Goal: Register for event/course

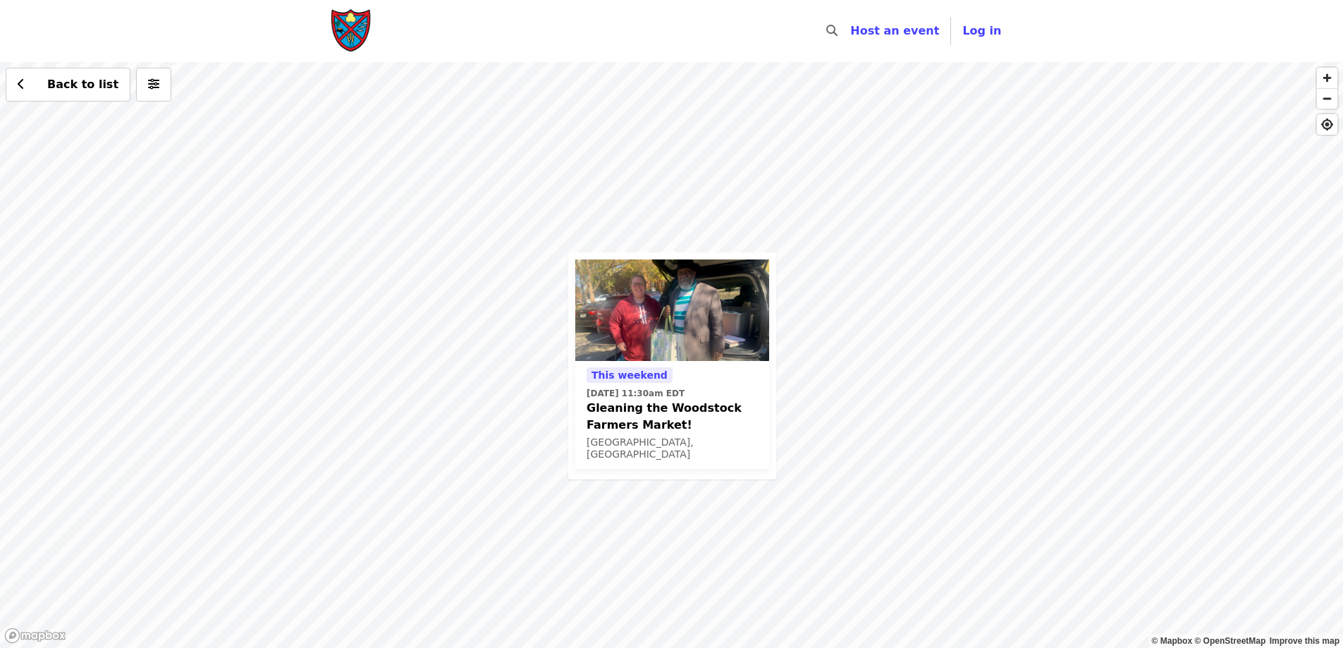
click at [1070, 340] on div "This weekend [DATE] 11:30am EDT Gleaning the Woodstock Farmers Market! [GEOGRAP…" at bounding box center [671, 355] width 1343 height 586
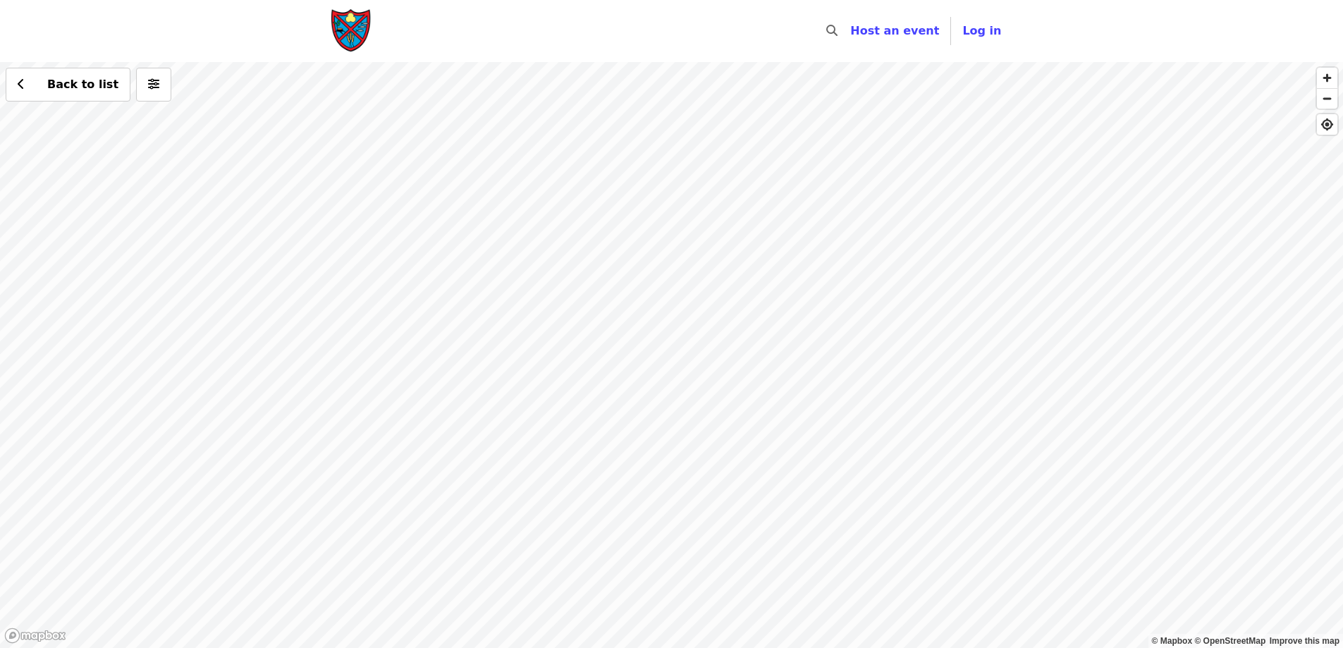
click at [598, 276] on div "Back to list" at bounding box center [671, 355] width 1343 height 586
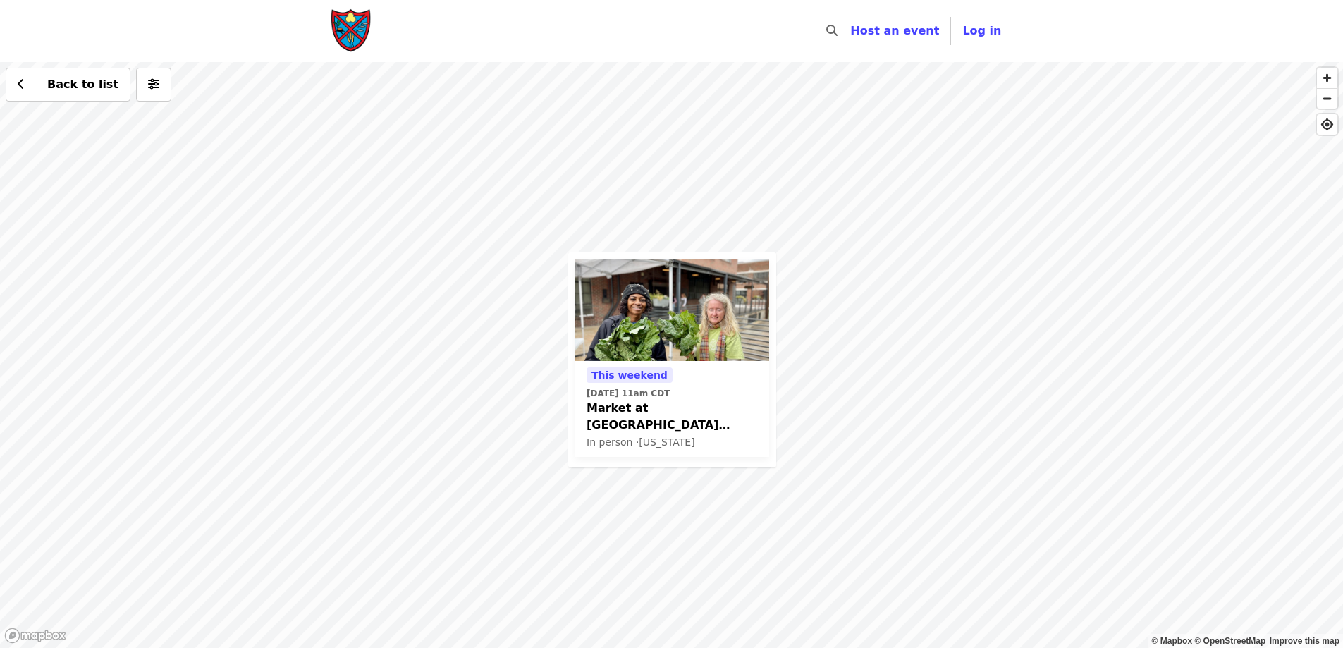
click at [627, 406] on span "Market at [GEOGRAPHIC_DATA] Glean Team" at bounding box center [671, 417] width 171 height 34
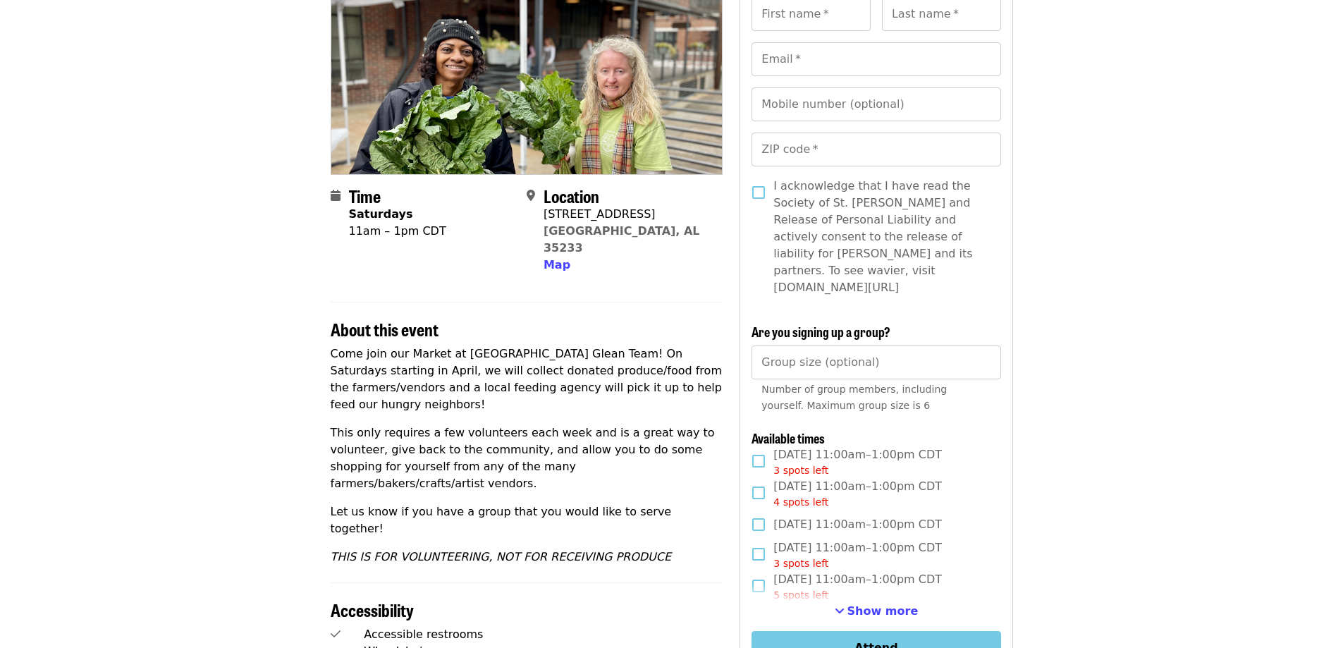
scroll to position [282, 0]
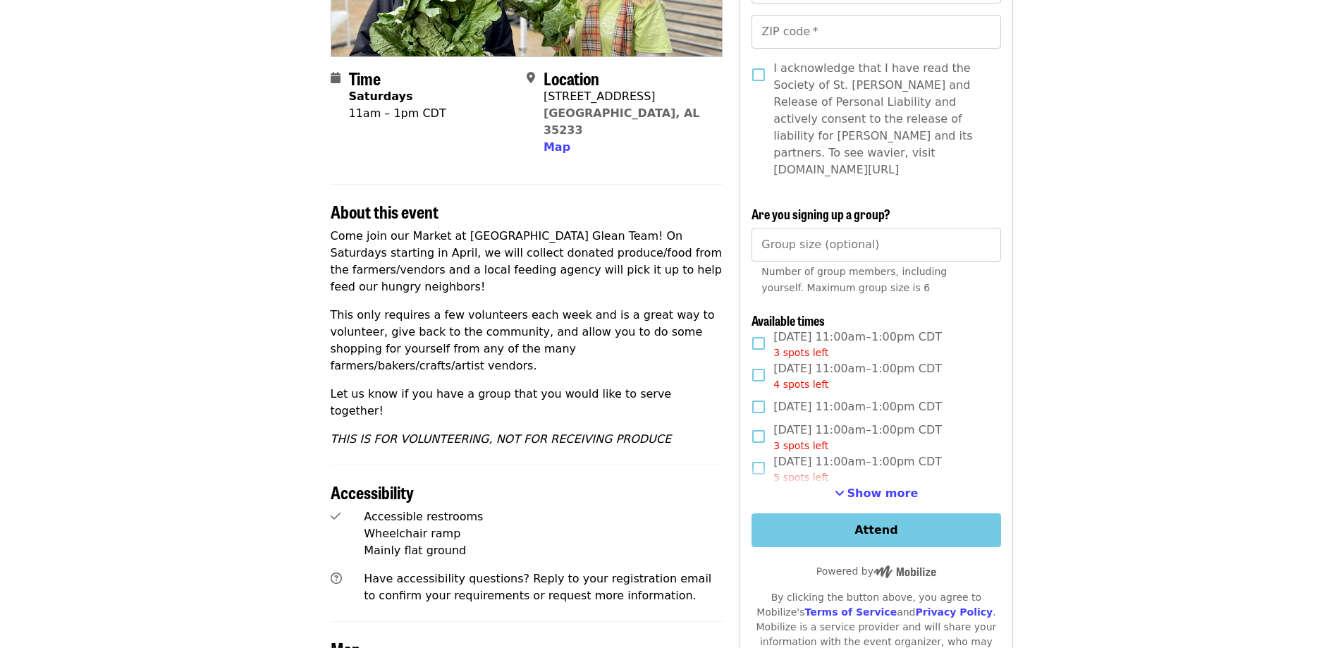
click at [852, 485] on button "Show more" at bounding box center [877, 493] width 84 height 17
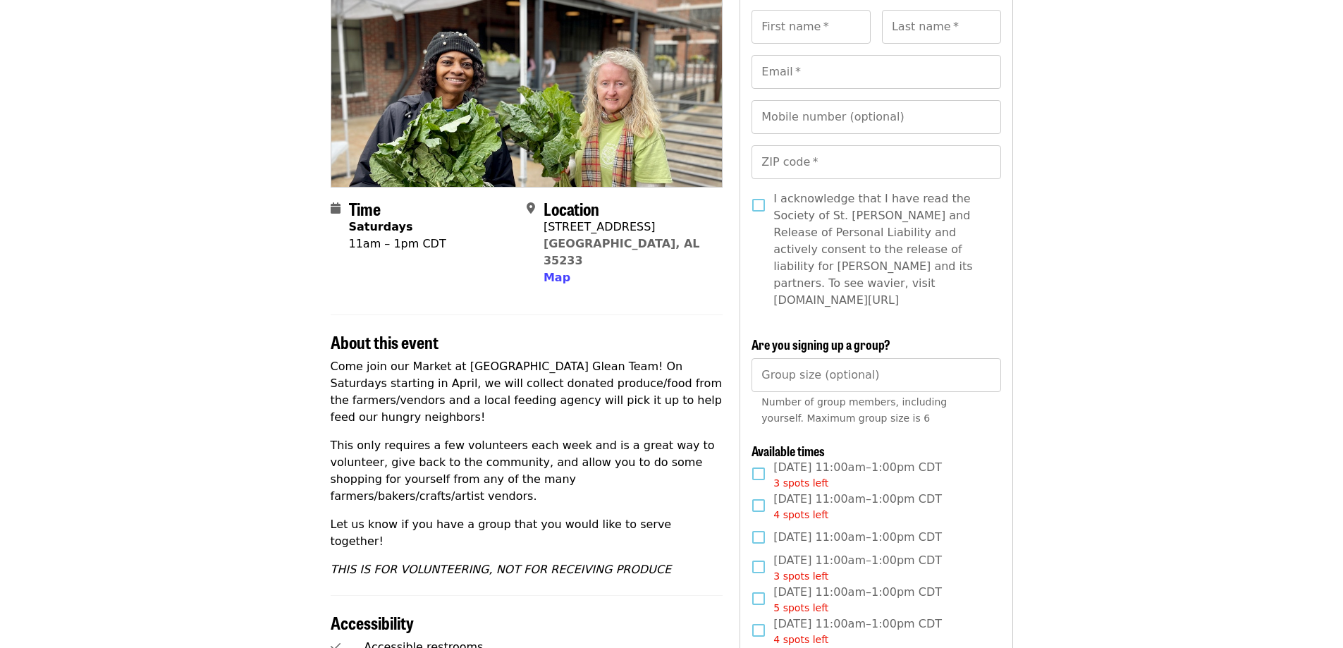
scroll to position [141, 0]
